Goal: Task Accomplishment & Management: Use online tool/utility

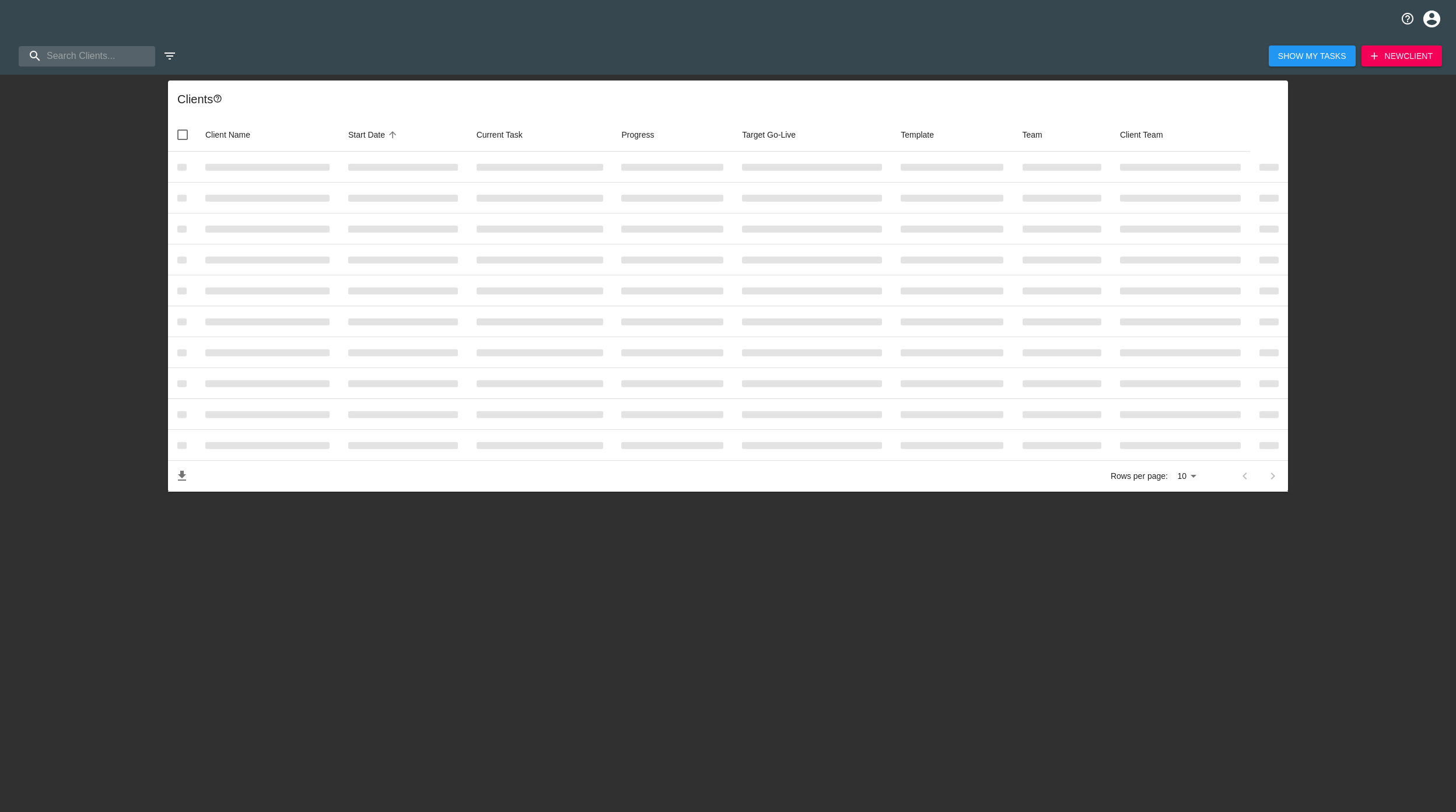
select select "10"
click at [86, 54] on input "search" at bounding box center [82, 56] width 126 height 20
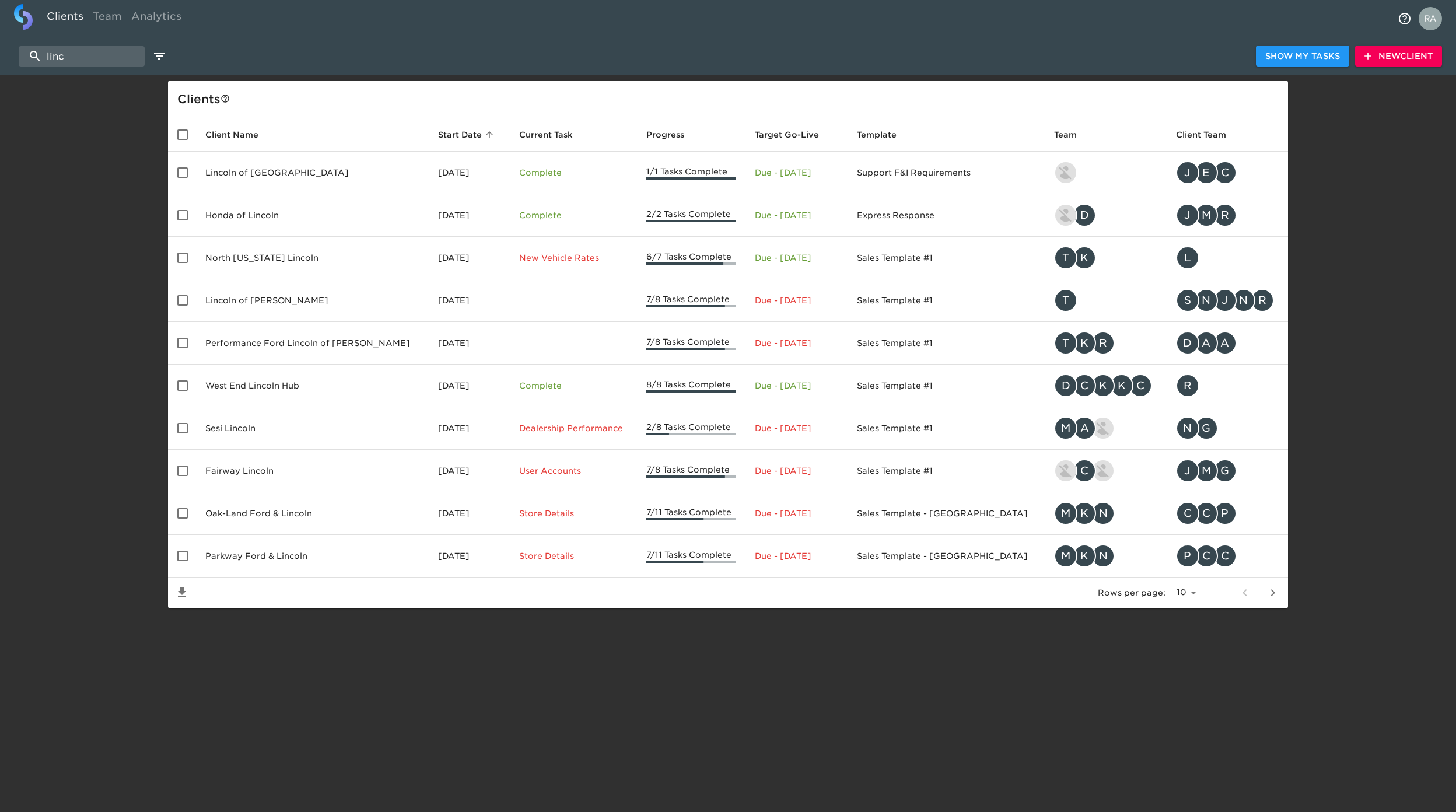
drag, startPoint x: 63, startPoint y: 61, endPoint x: 2, endPoint y: 54, distance: 61.4
click at [2, 54] on div "linc Show My Tasks New Client" at bounding box center [728, 56] width 1456 height 37
paste input "Lincoln"
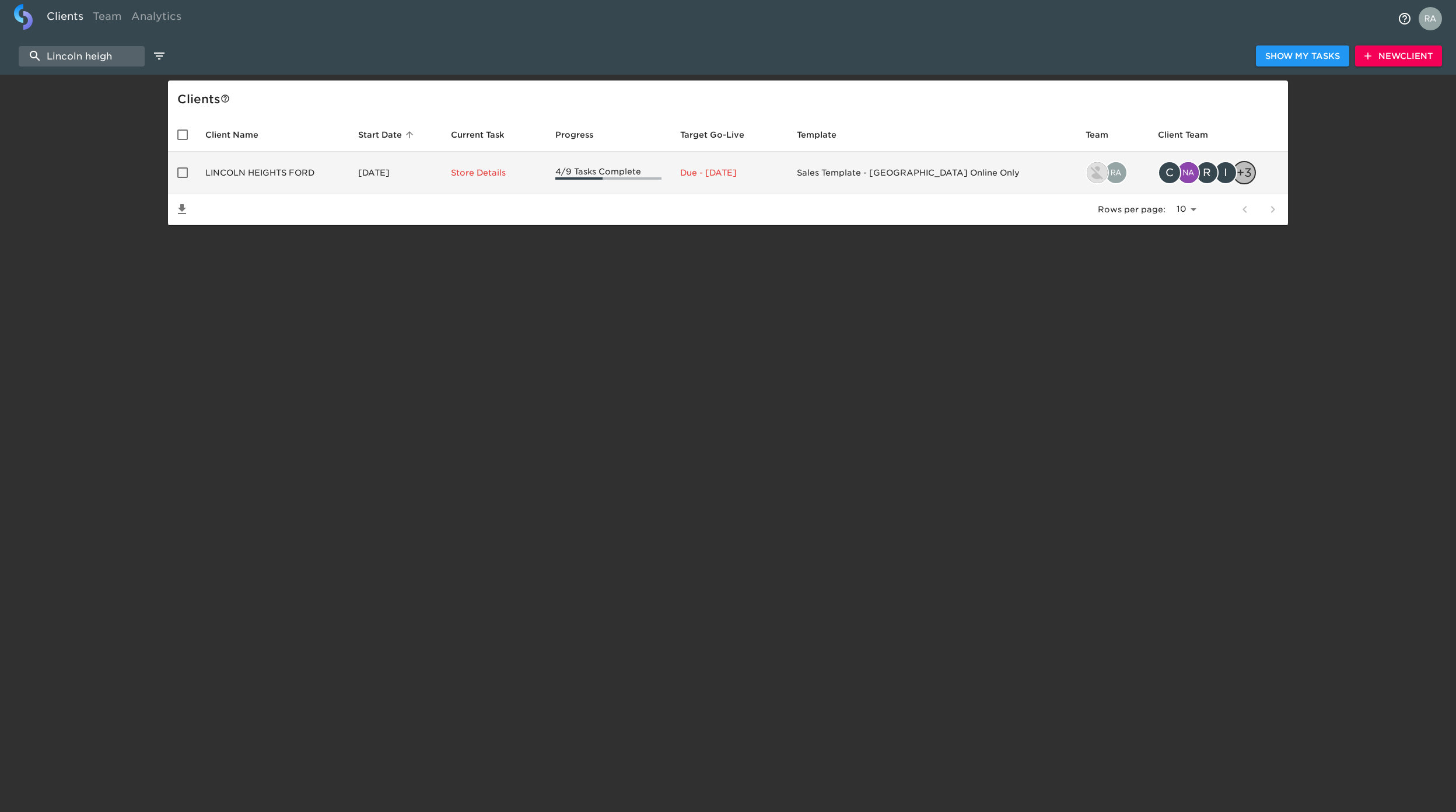
type input "Lincoln heigh"
click at [227, 170] on td "LINCOLN HEIGHTS FORD" at bounding box center [272, 173] width 152 height 43
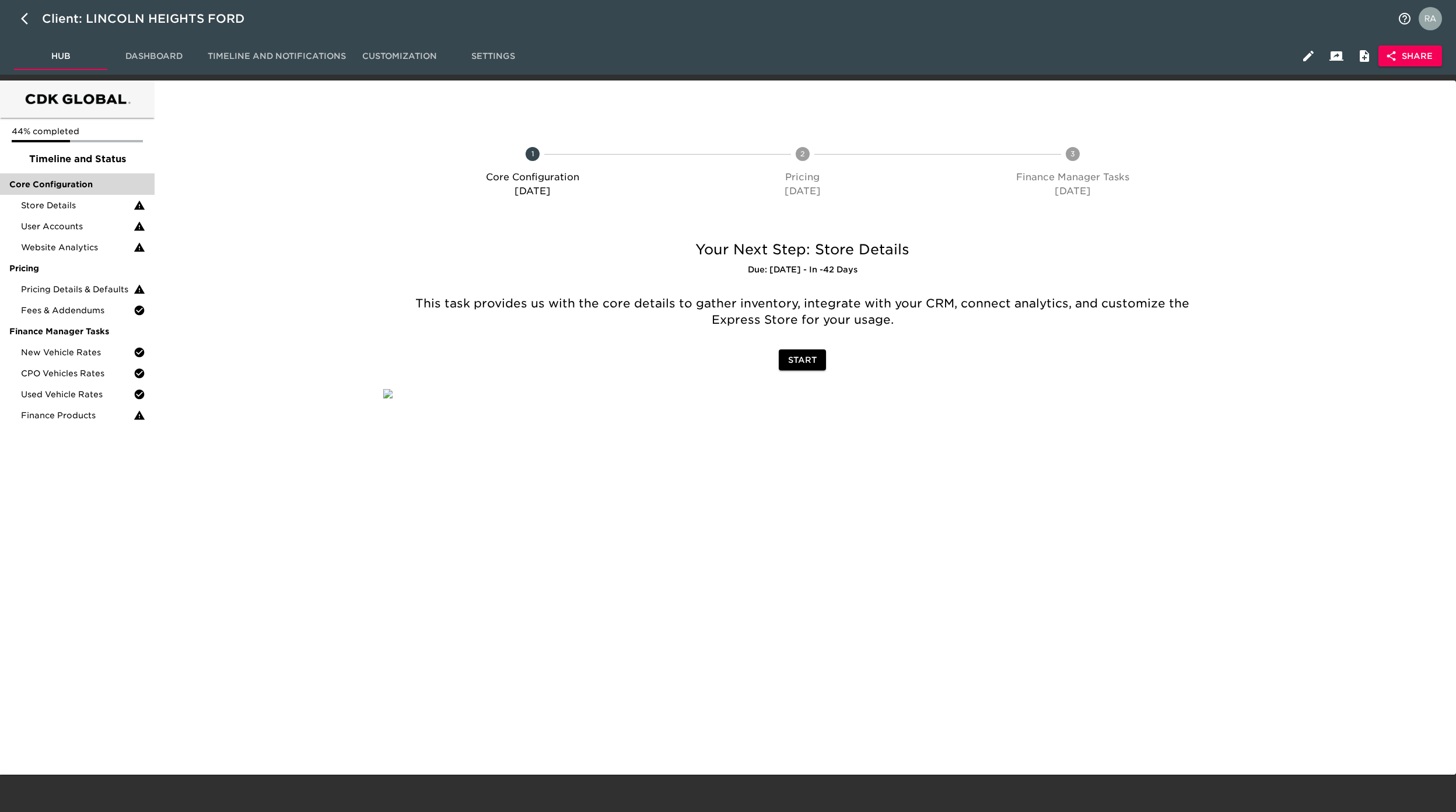
click at [59, 178] on span "Core Configuration" at bounding box center [77, 184] width 136 height 12
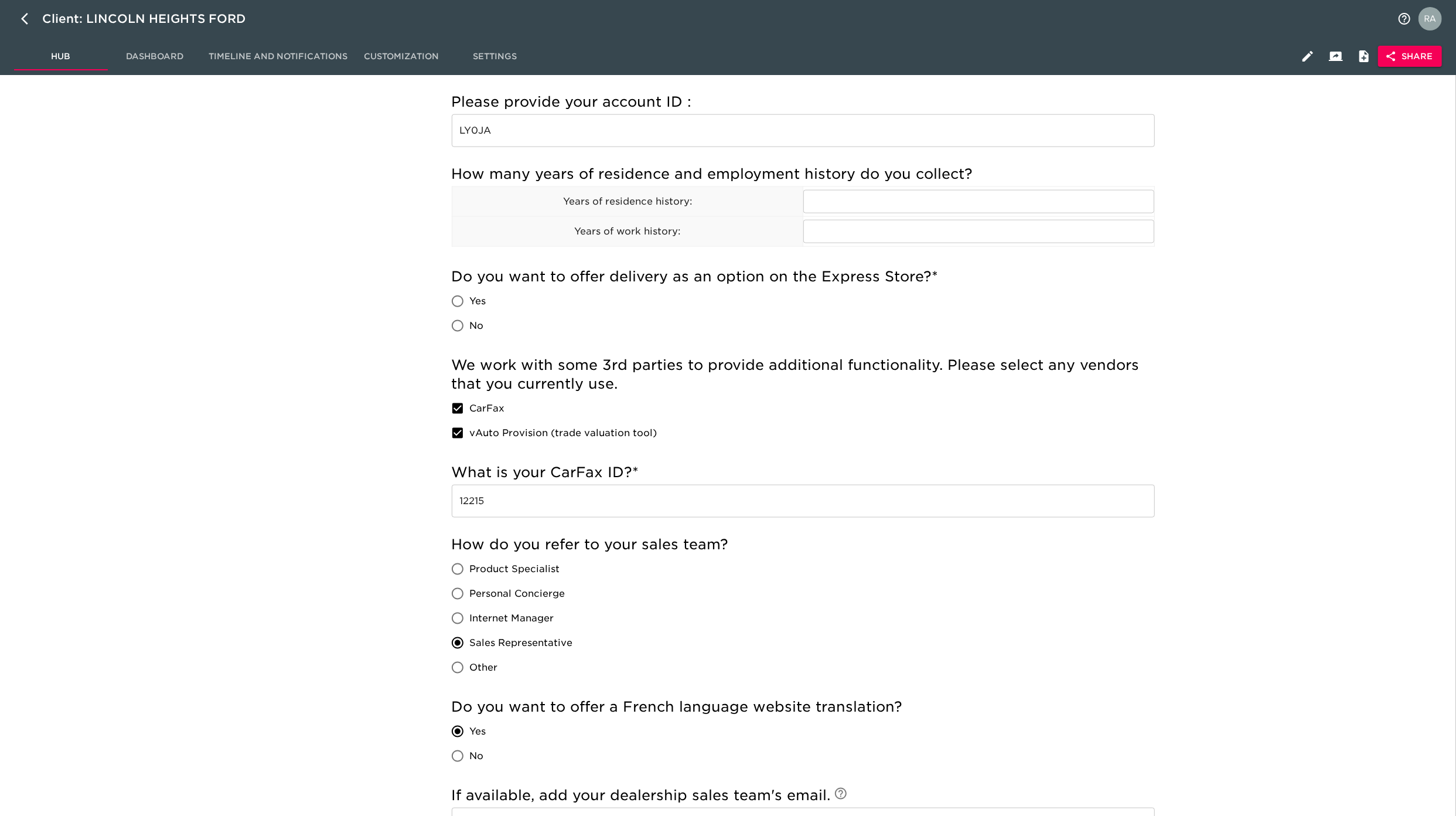
scroll to position [1354, 0]
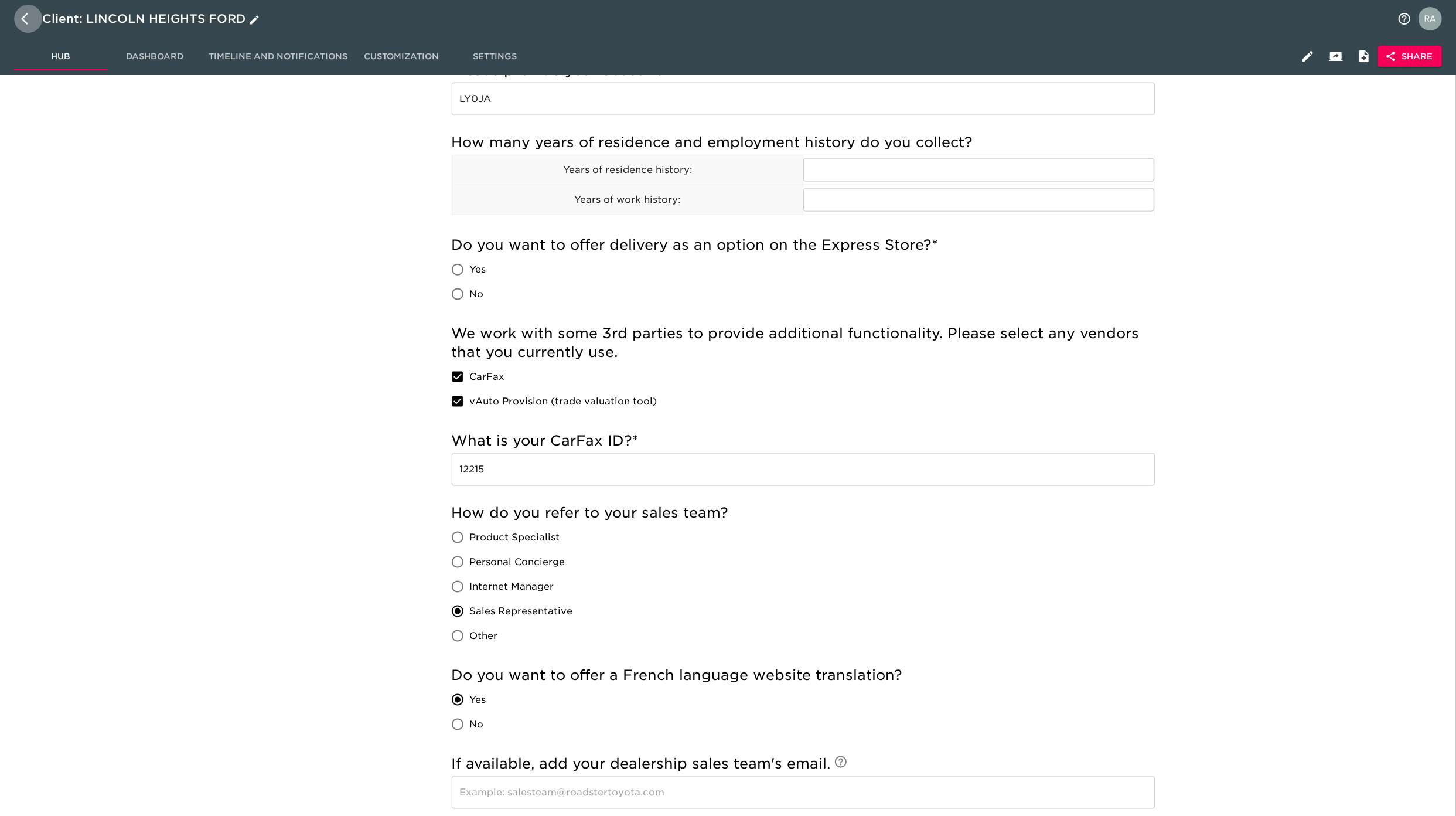
click at [15, 15] on button "button" at bounding box center [28, 19] width 28 height 28
select select "10"
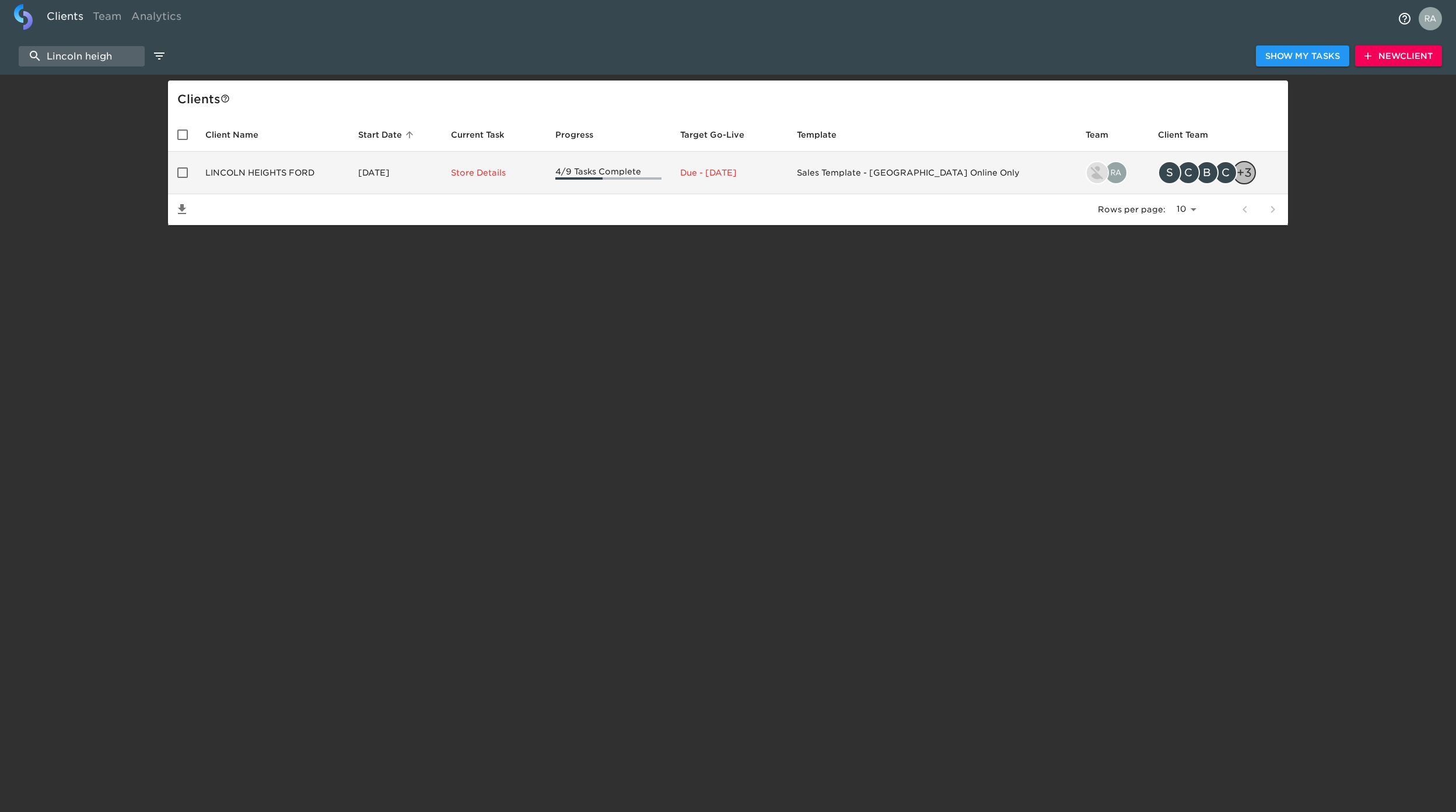
click at [283, 166] on td "LINCOLN HEIGHTS FORD" at bounding box center [272, 173] width 152 height 43
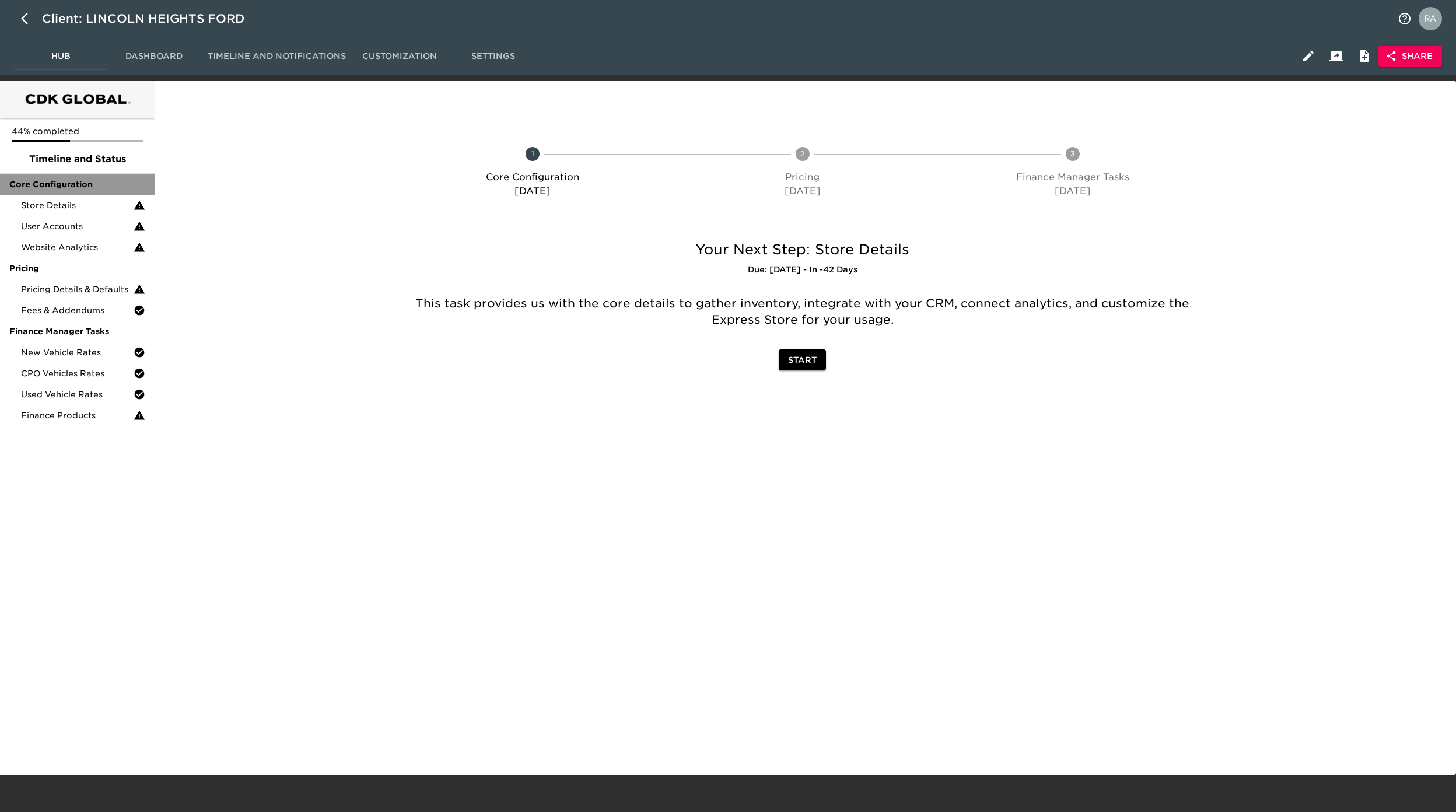
click at [85, 187] on span "Core Configuration" at bounding box center [77, 184] width 136 height 12
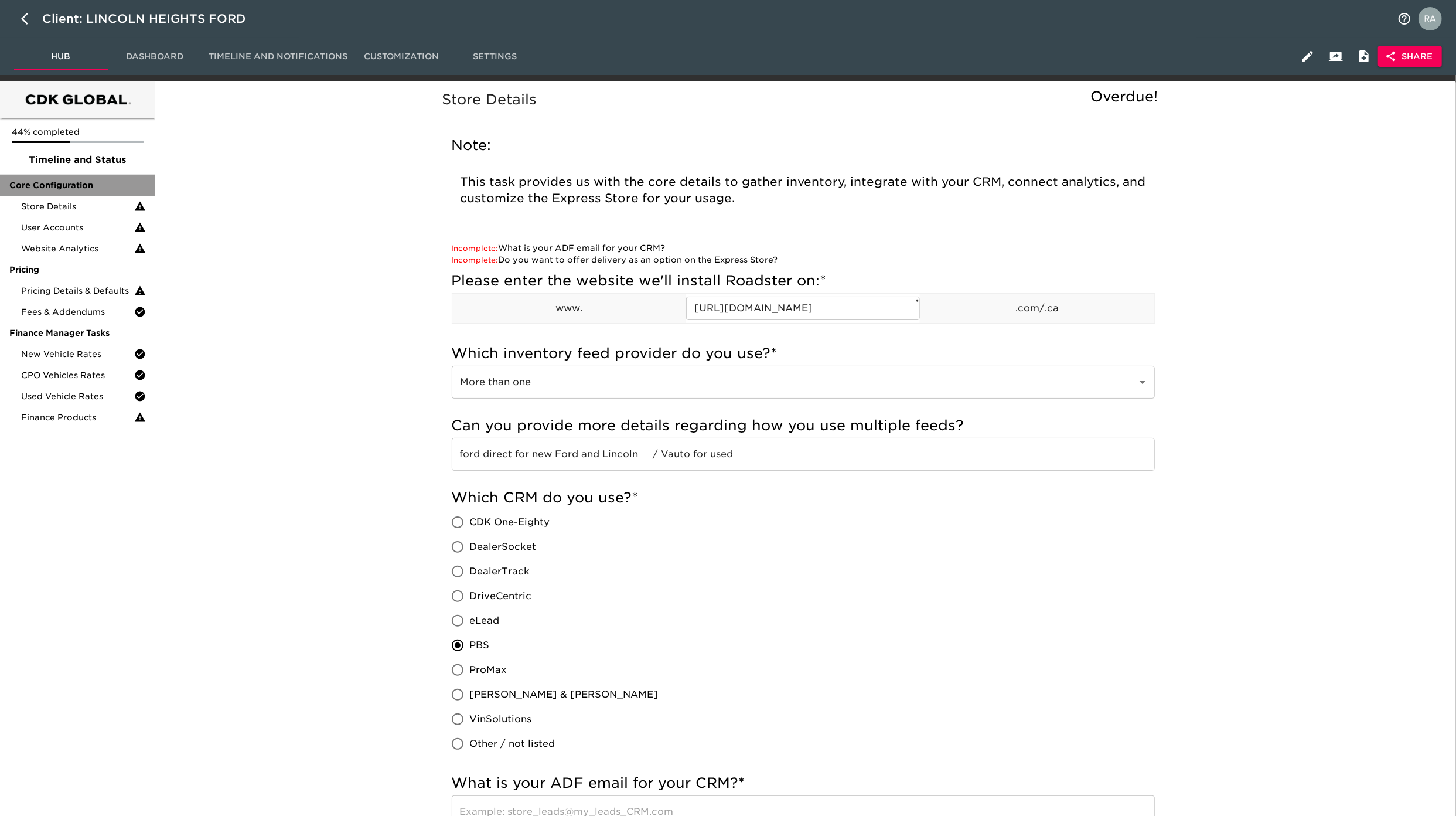
click at [69, 184] on span "Core Configuration" at bounding box center [77, 184] width 137 height 12
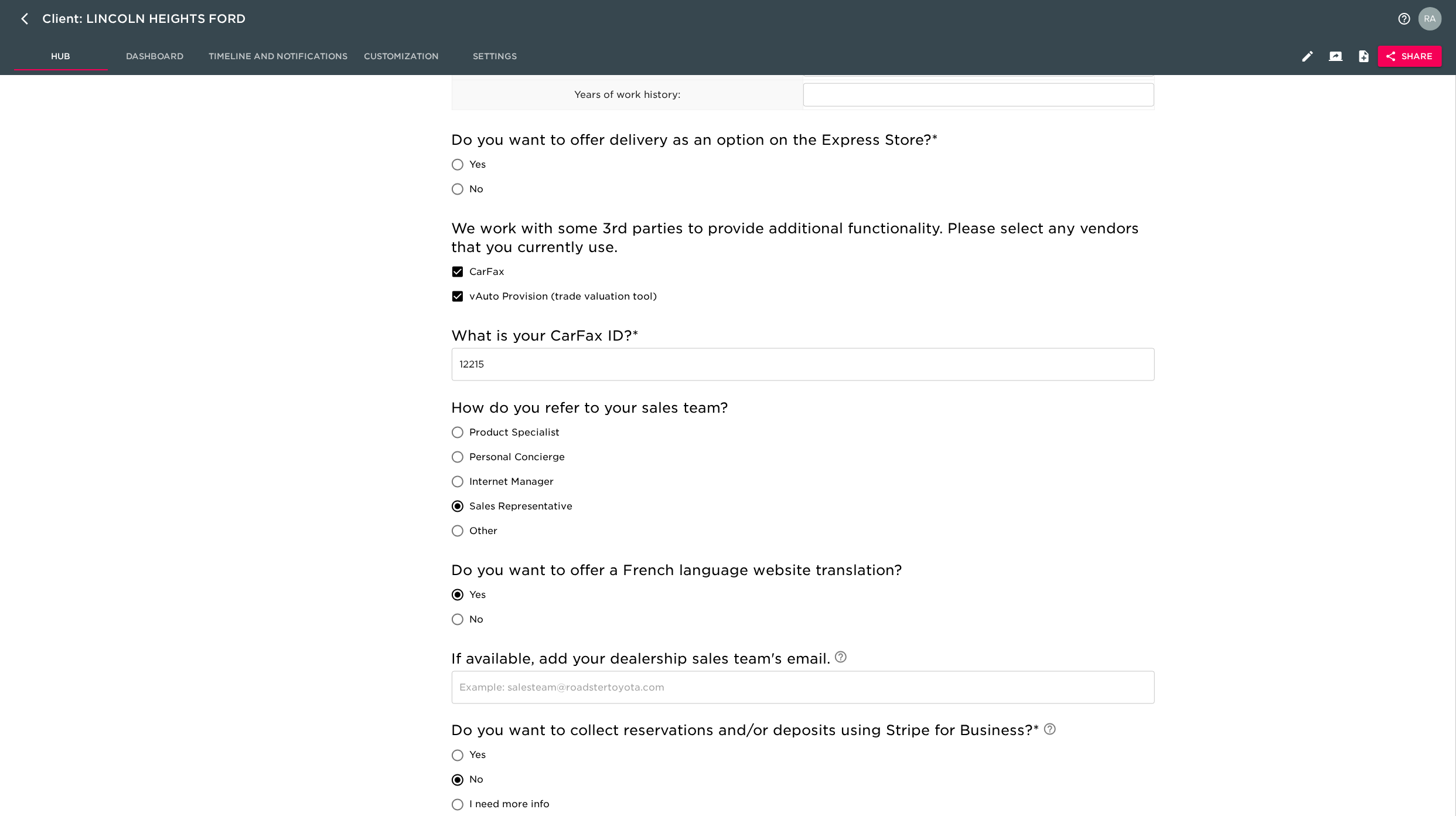
scroll to position [3284, 0]
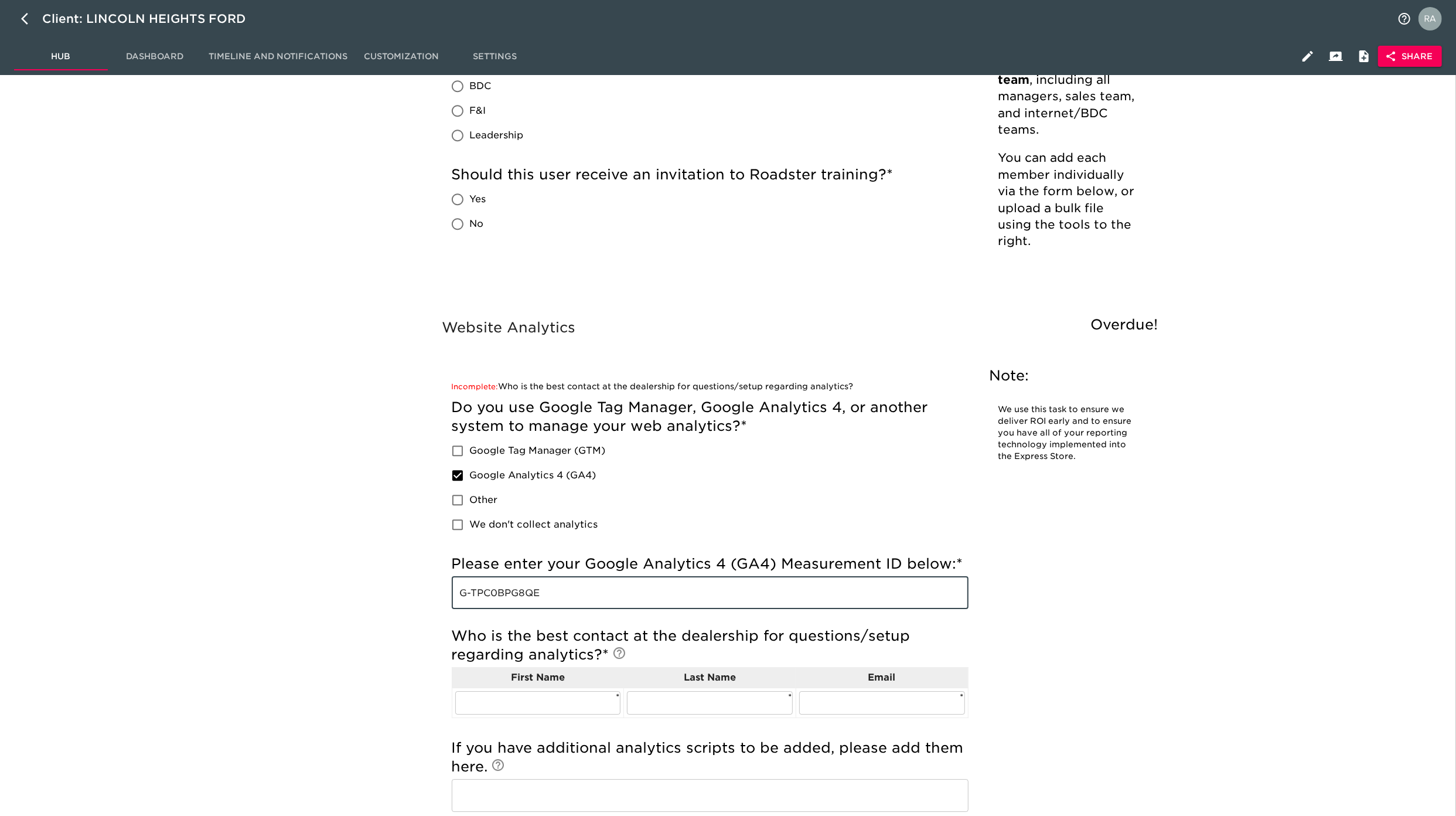
drag, startPoint x: 556, startPoint y: 592, endPoint x: 502, endPoint y: 564, distance: 60.8
click at [457, 587] on input "G-TPC0BPG8QE" at bounding box center [710, 592] width 517 height 33
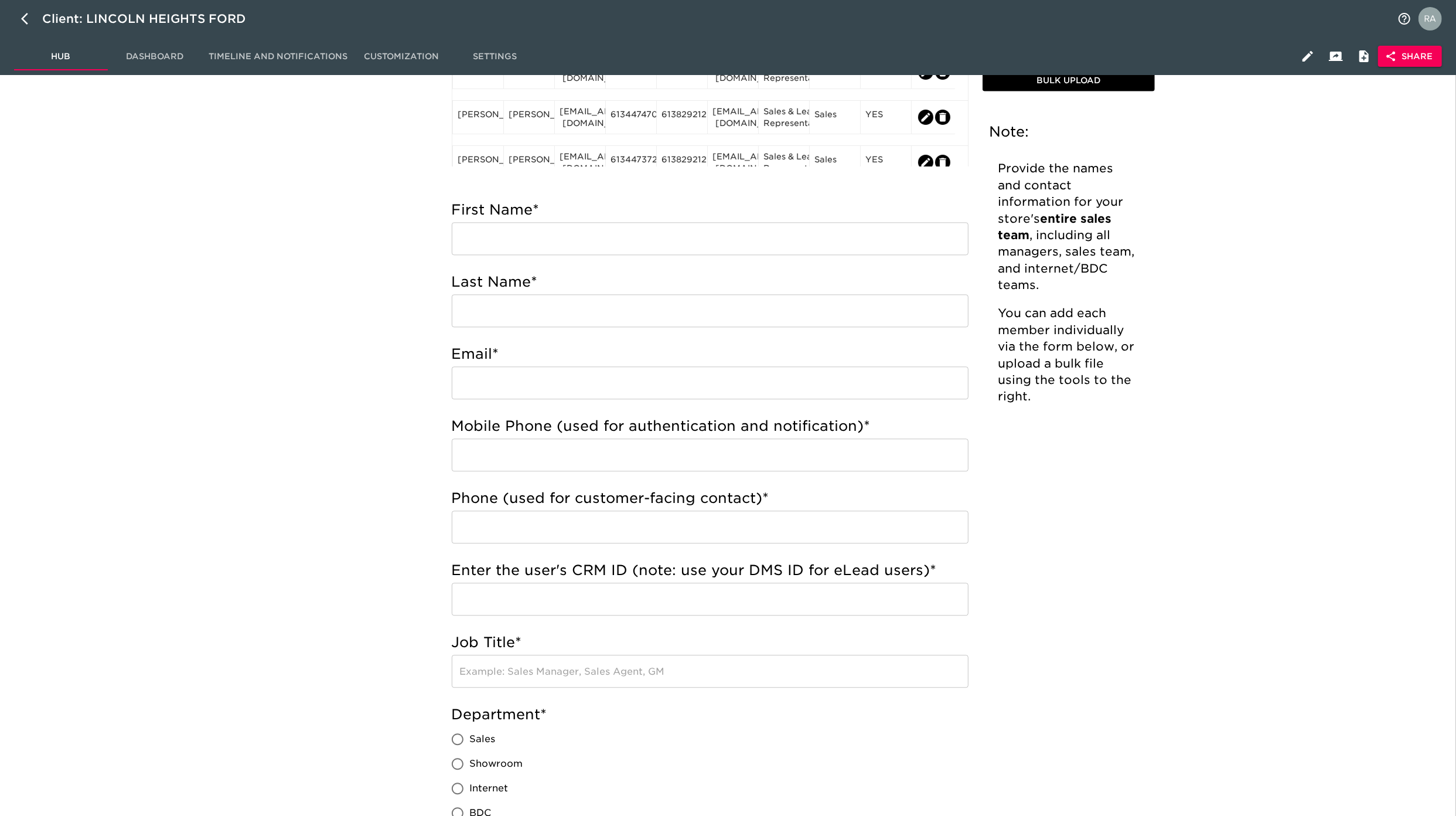
scroll to position [3412, 0]
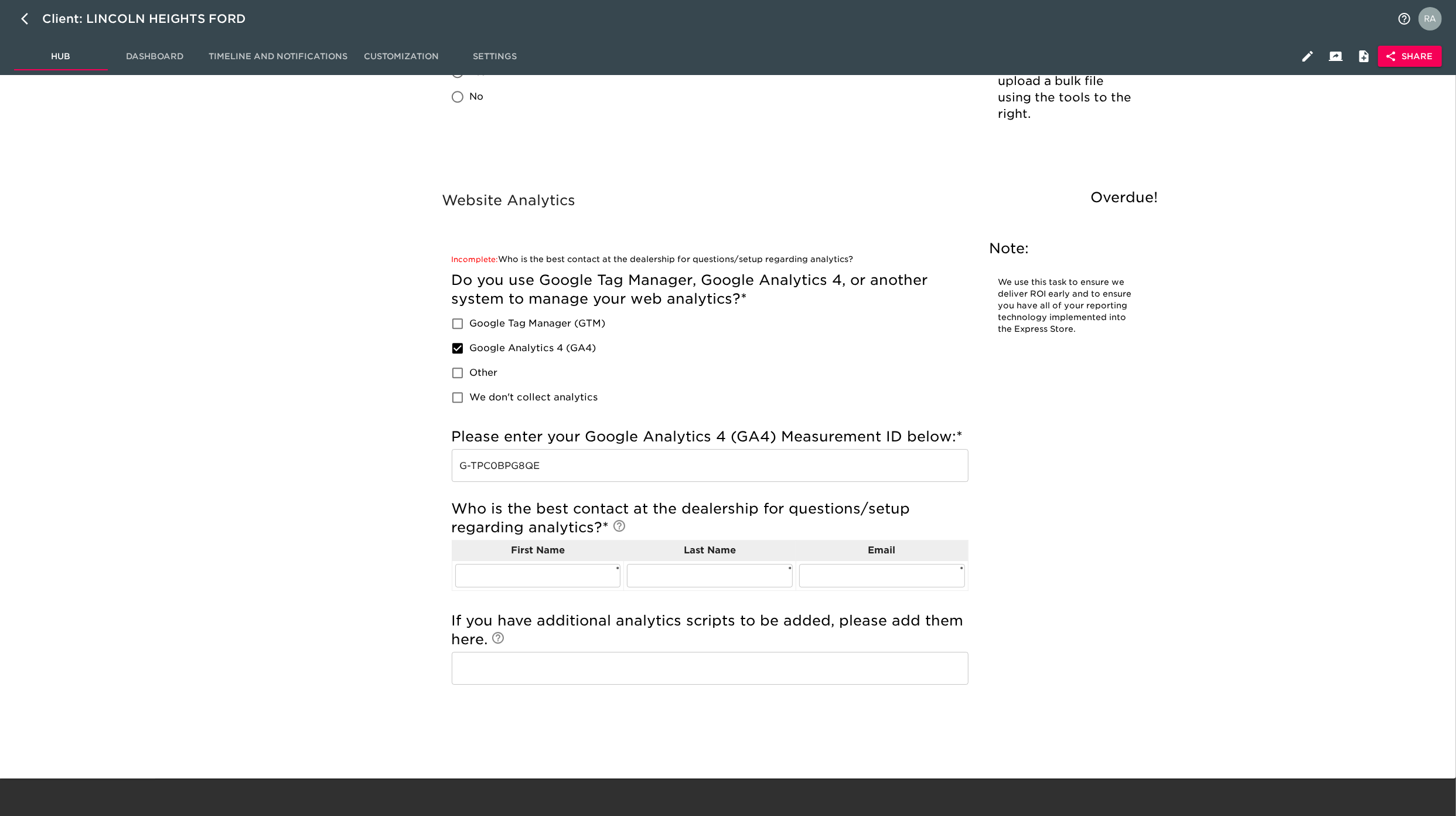
click at [553, 282] on h5 "Do you use Google Tag Manager, Google Analytics 4, or another system to manage …" at bounding box center [710, 289] width 517 height 38
copy h5 "Google"
drag, startPoint x: 573, startPoint y: 464, endPoint x: 460, endPoint y: 464, distance: 113.0
click at [460, 464] on input "G-TPC0BPG8QE" at bounding box center [710, 465] width 517 height 33
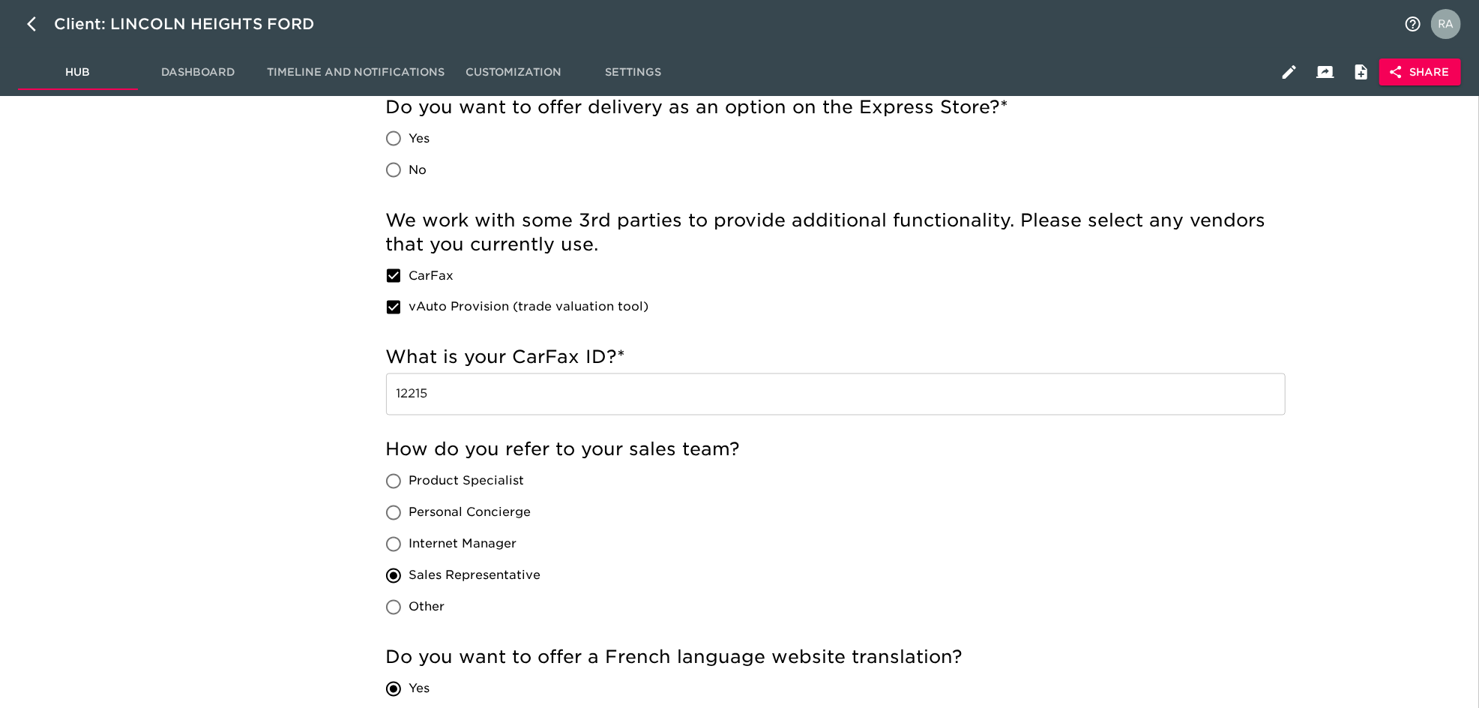
scroll to position [3901, 0]
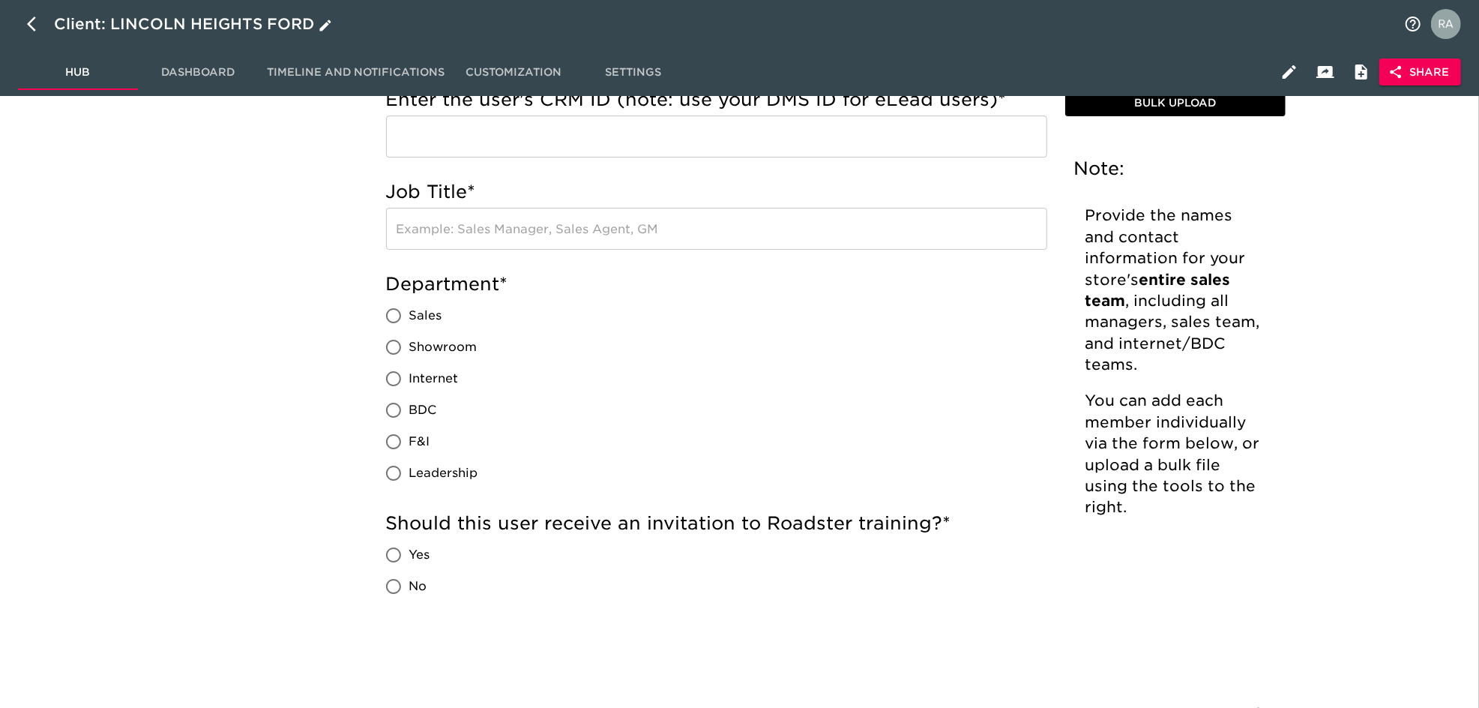
click at [25, 19] on button "button" at bounding box center [36, 24] width 36 height 36
select select "10"
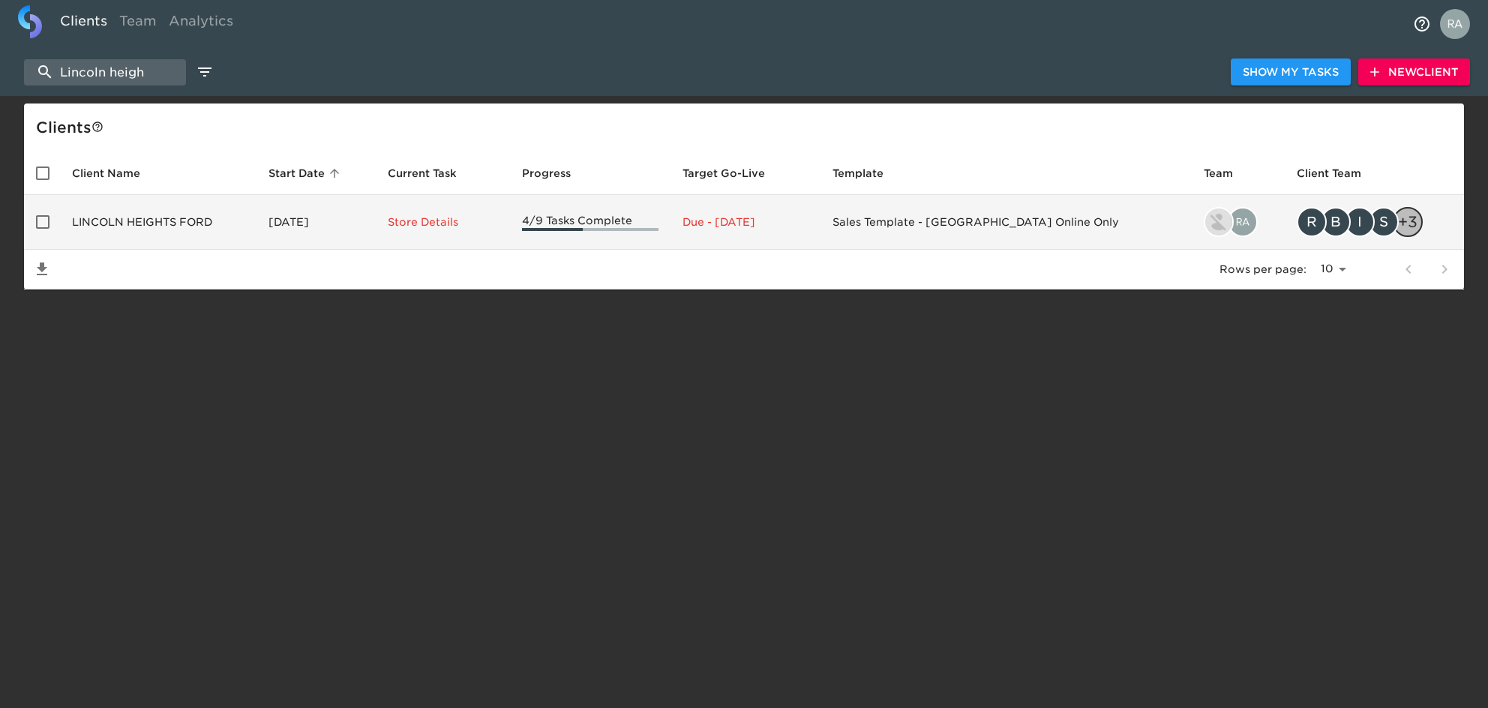
click at [202, 211] on td "LINCOLN HEIGHTS FORD" at bounding box center [158, 222] width 196 height 55
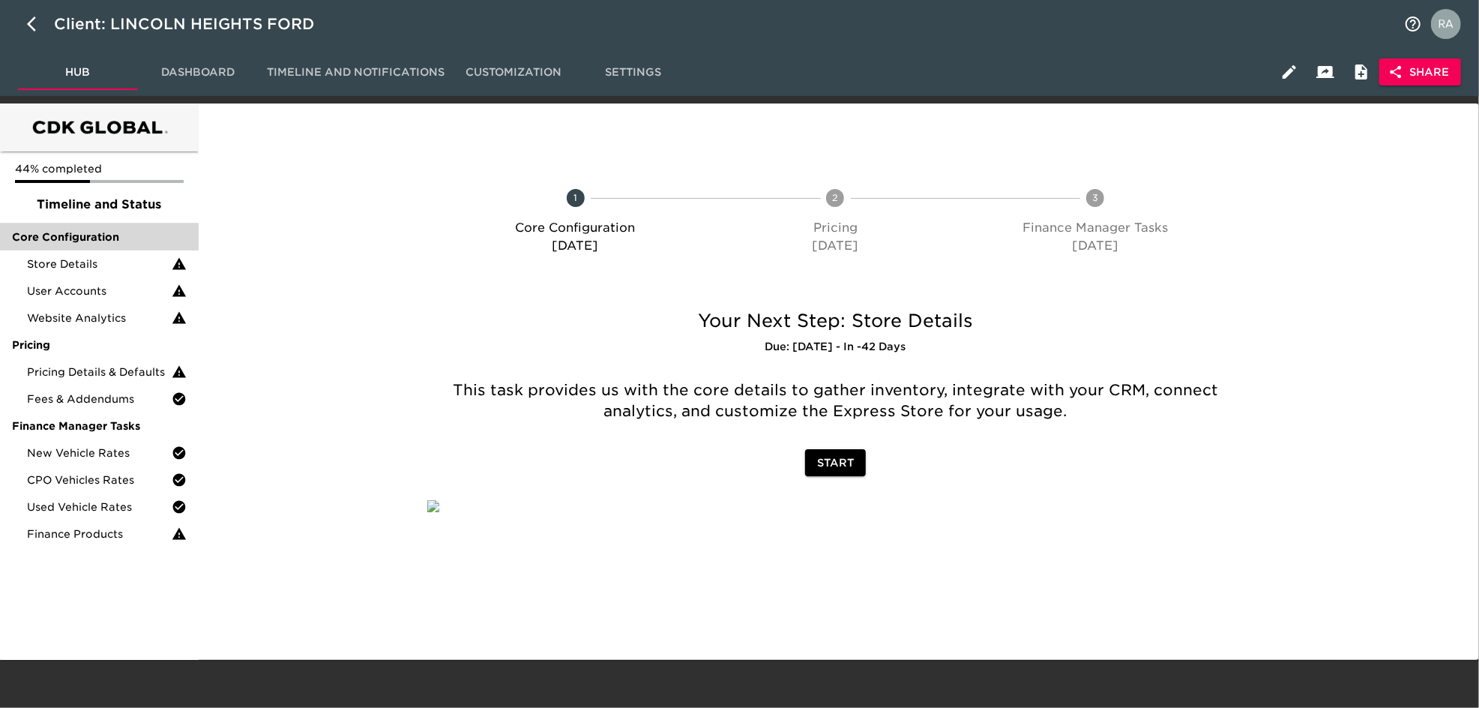
click at [106, 231] on span "Core Configuration" at bounding box center [99, 236] width 175 height 15
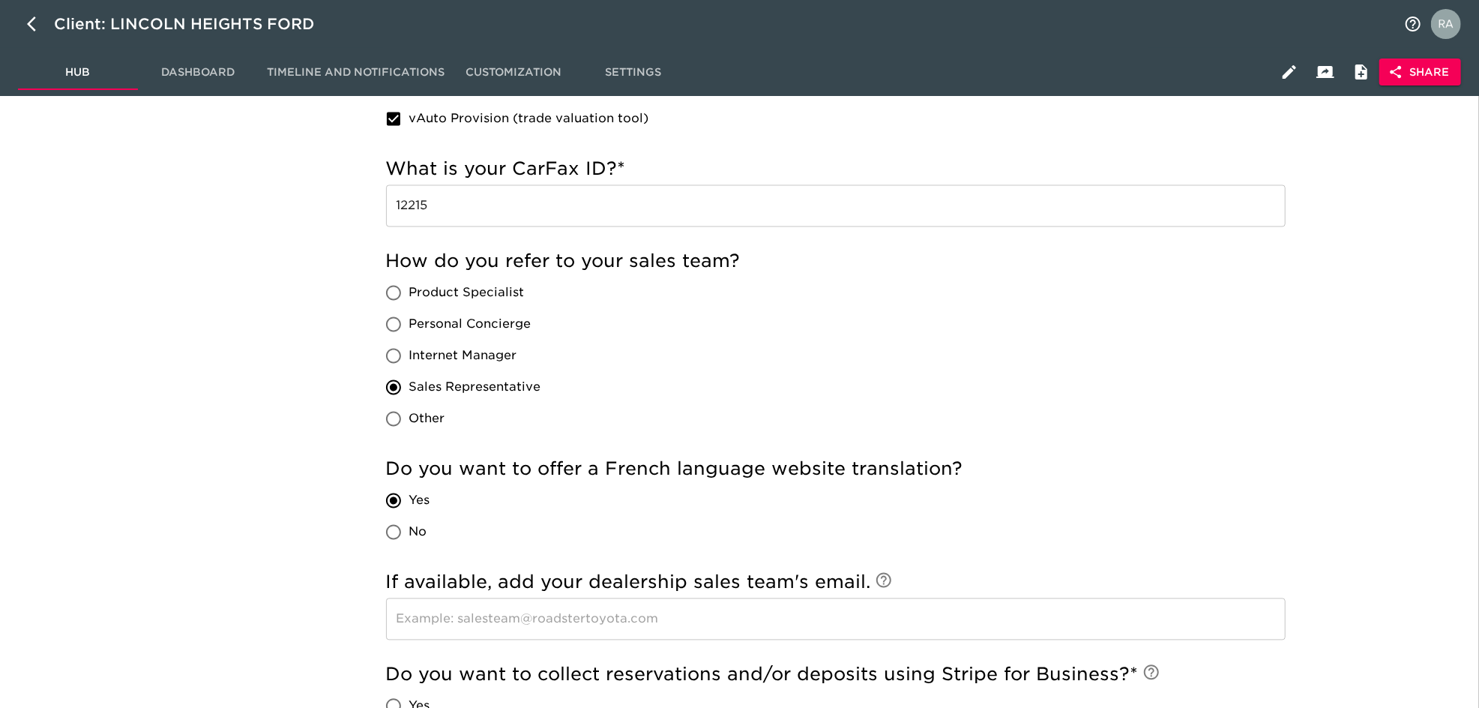
scroll to position [2168, 0]
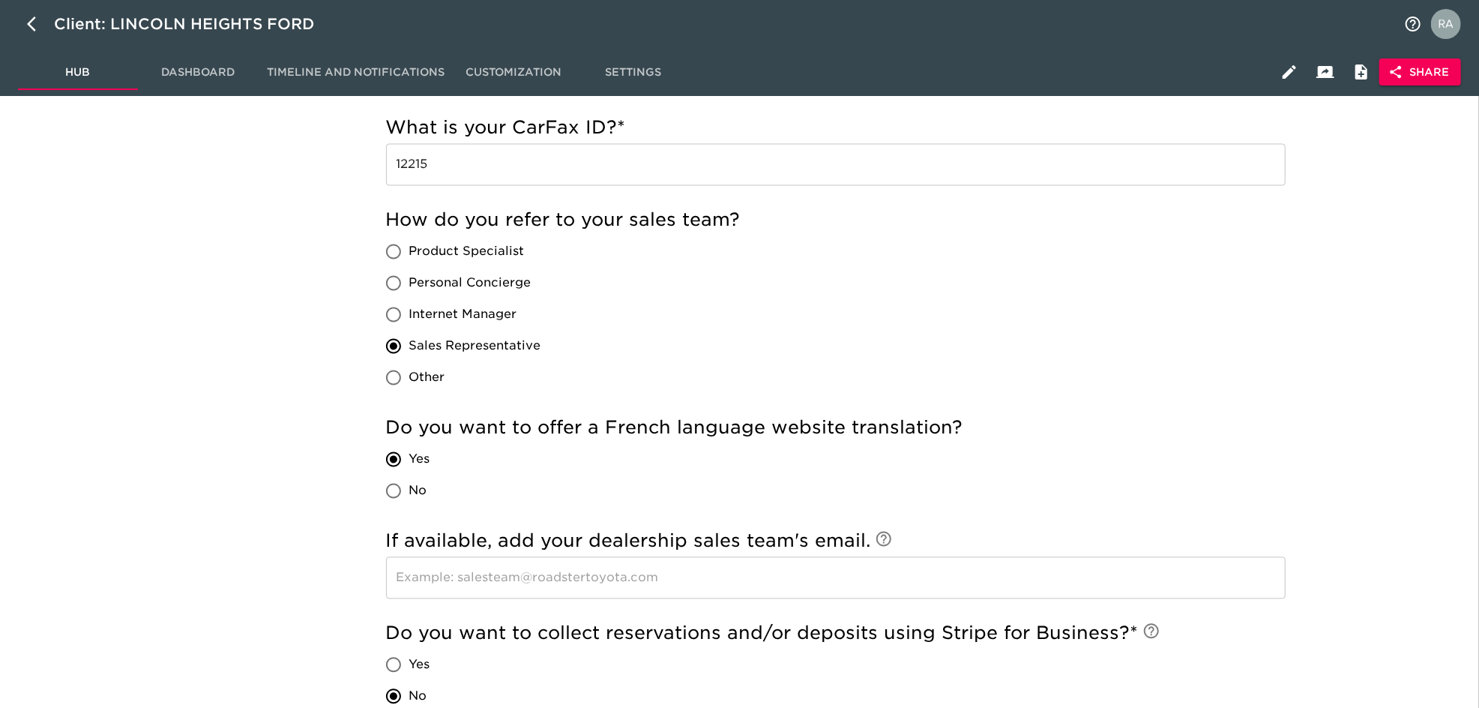
click at [1060, 301] on div "How do you refer to your sales team? Product Specialist Personal Concierge Inte…" at bounding box center [836, 300] width 900 height 185
